Goal: Register for event/course

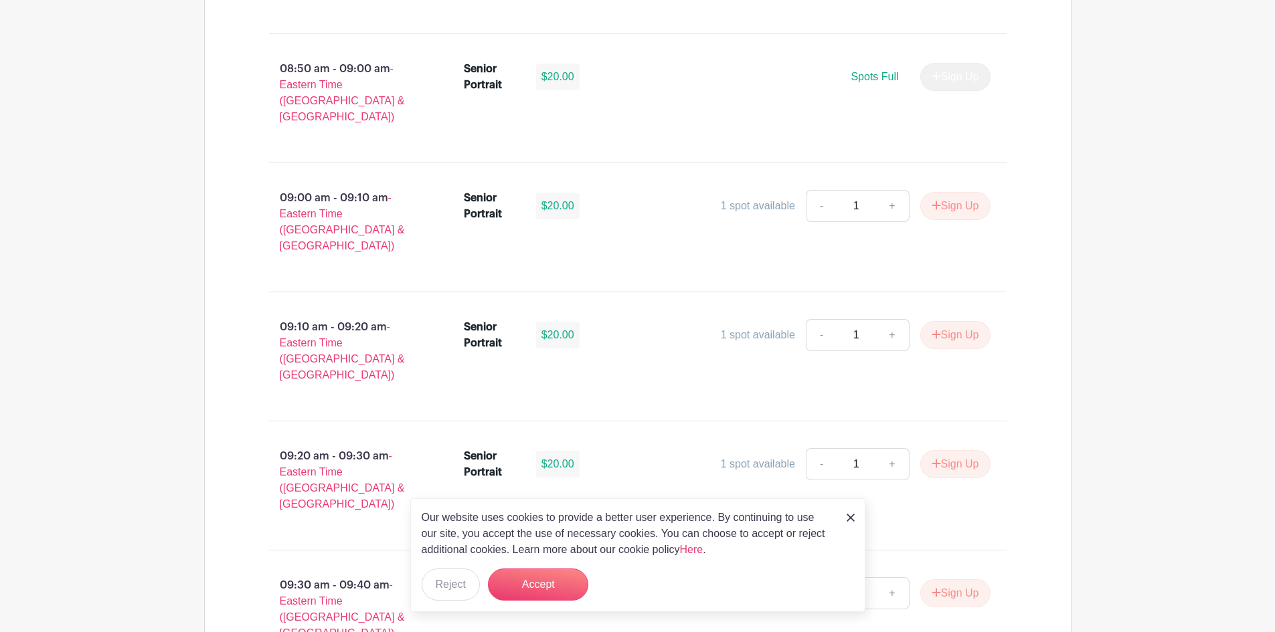
scroll to position [1606, 0]
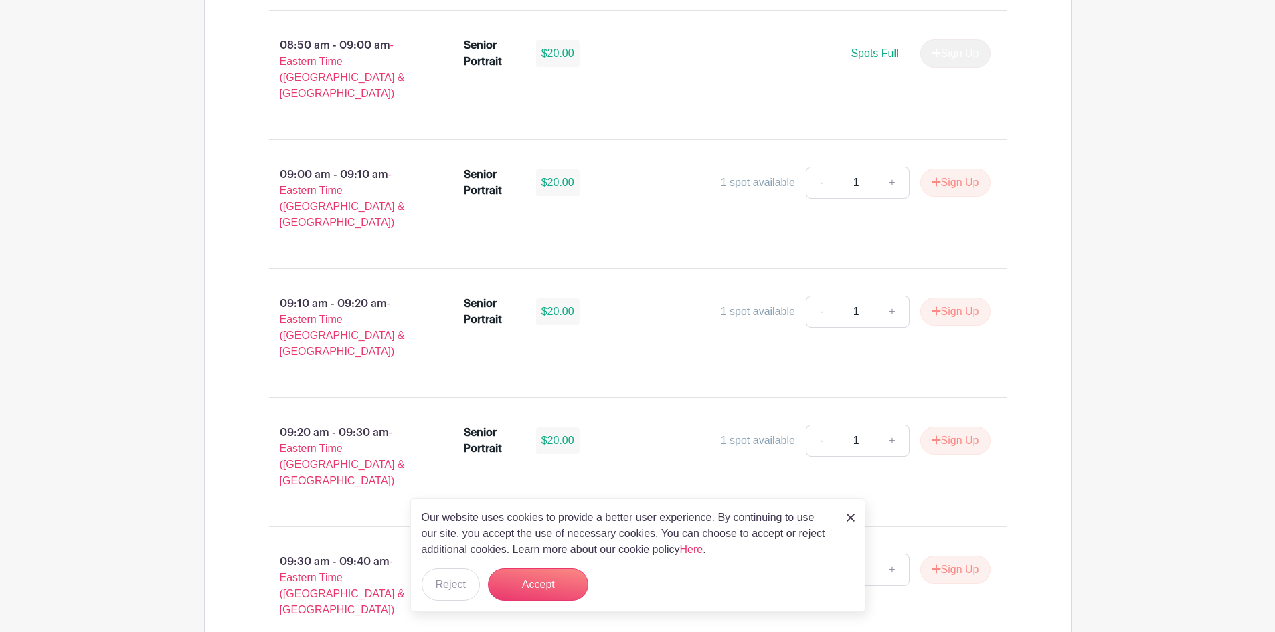
click at [847, 519] on img at bounding box center [851, 518] width 8 height 8
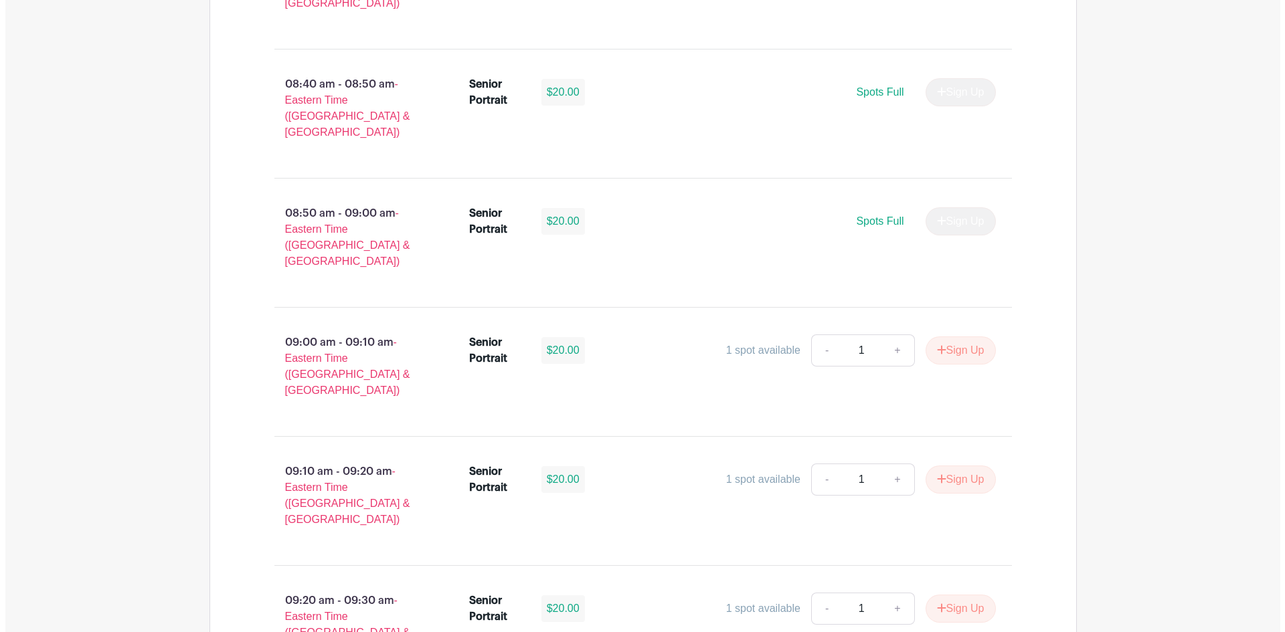
scroll to position [1443, 0]
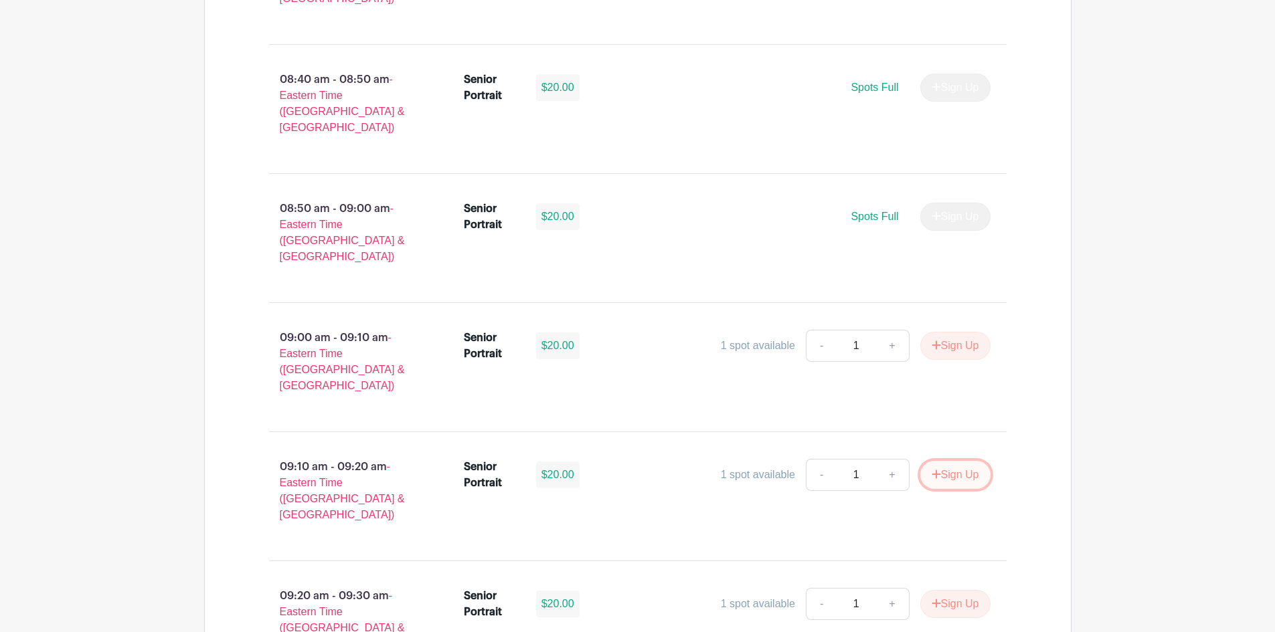
click at [961, 461] on button "Sign Up" at bounding box center [955, 475] width 70 height 28
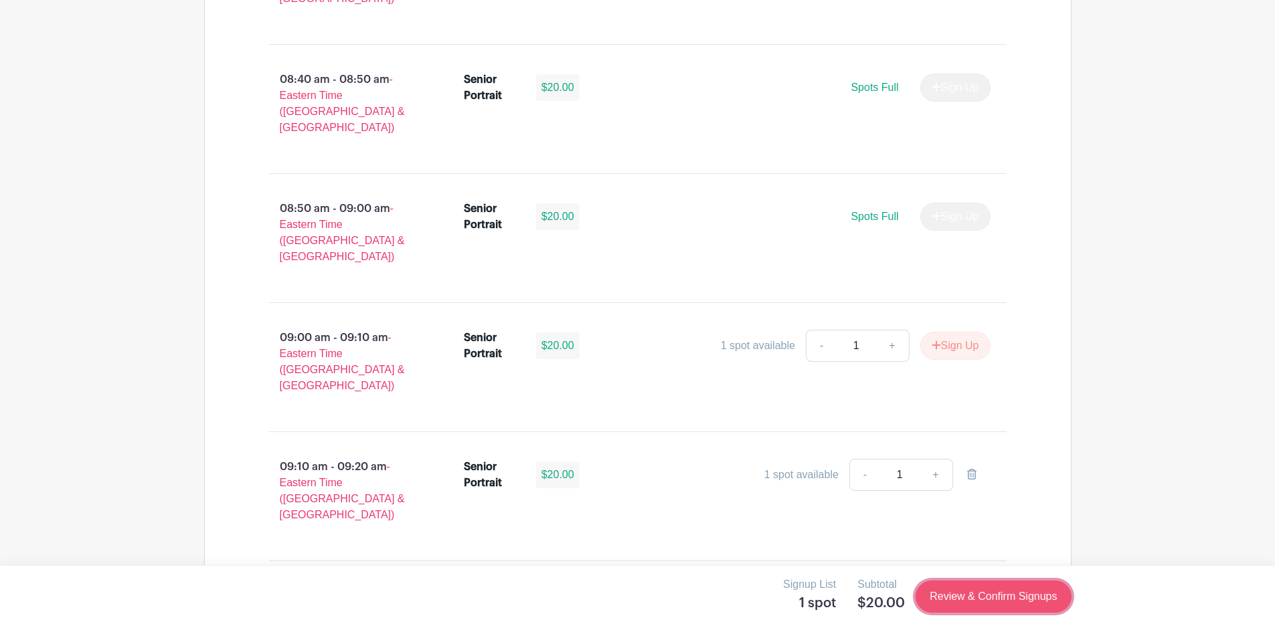
click at [986, 593] on link "Review & Confirm Signups" at bounding box center [993, 597] width 155 height 32
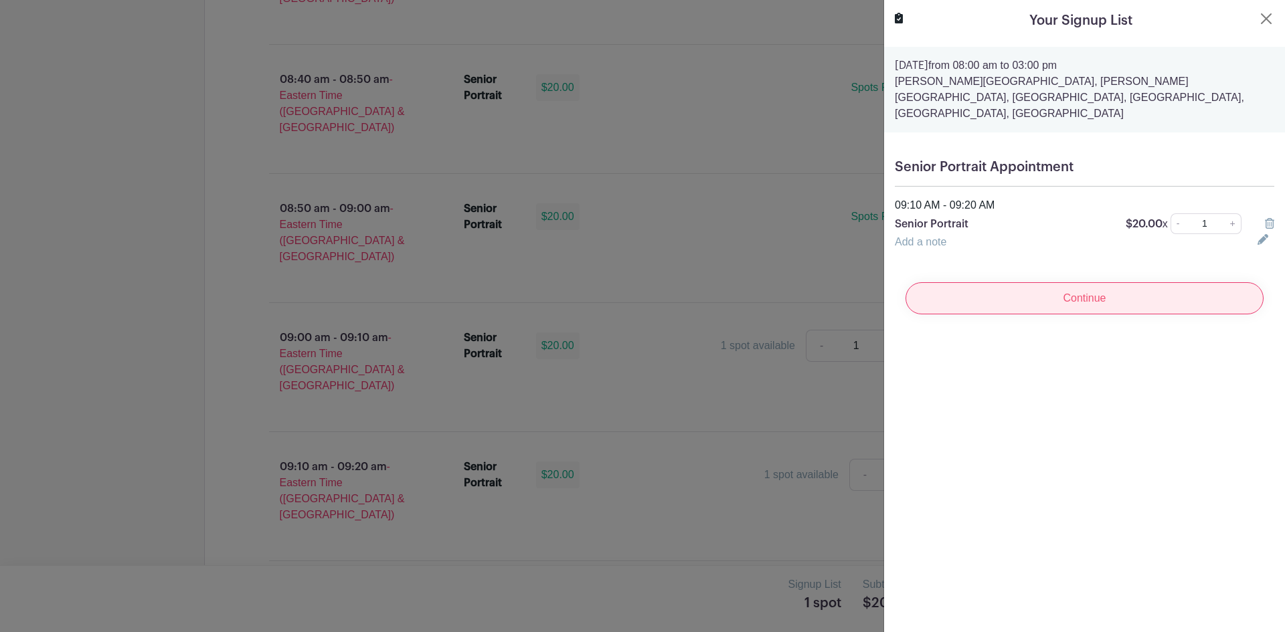
click at [1070, 282] on input "Continue" at bounding box center [1085, 298] width 358 height 32
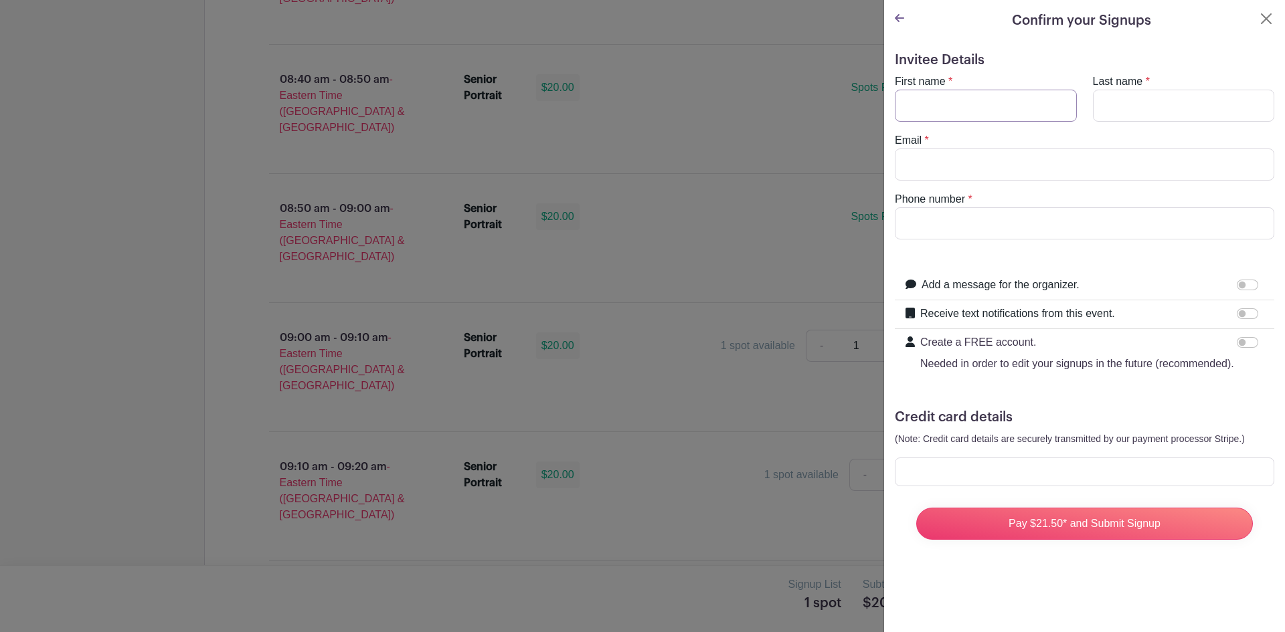
click at [948, 107] on input "First name" at bounding box center [986, 106] width 182 height 32
click at [997, 163] on input "Email" at bounding box center [1084, 165] width 379 height 32
click at [1118, 92] on input "Last name" at bounding box center [1184, 106] width 182 height 32
type input "[PERSON_NAME]"
click at [1053, 177] on input "Email" at bounding box center [1084, 165] width 379 height 32
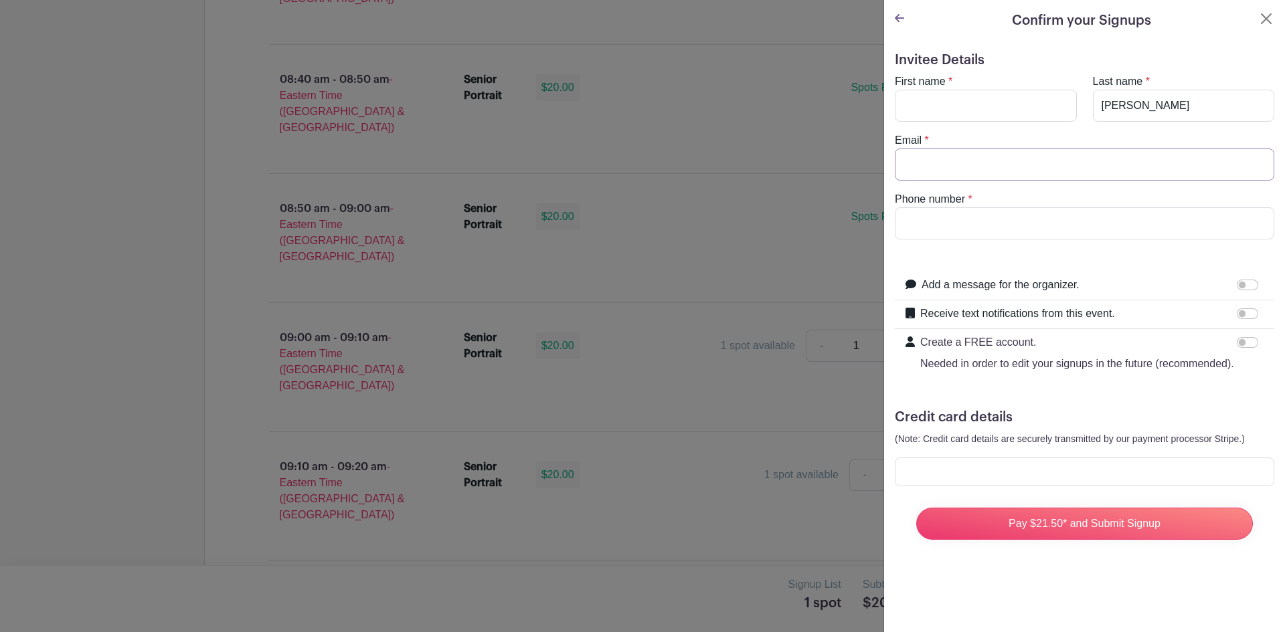
type input "[EMAIL_ADDRESS][DOMAIN_NAME]"
click at [1013, 230] on input "Phone number" at bounding box center [1084, 223] width 379 height 32
type input "[PHONE_NUMBER]"
click at [977, 98] on input "First name" at bounding box center [986, 106] width 182 height 32
type input "[PERSON_NAME]"
